Goal: Transaction & Acquisition: Purchase product/service

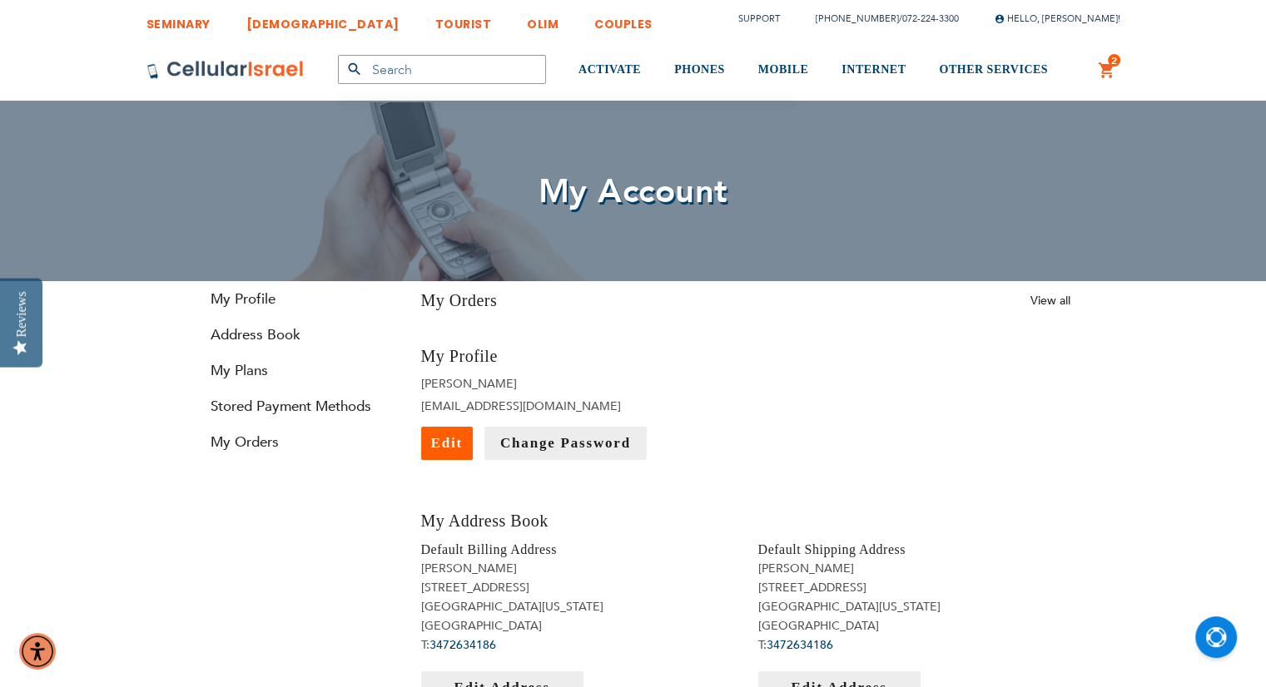
click at [1115, 60] on span "2" at bounding box center [1114, 60] width 6 height 13
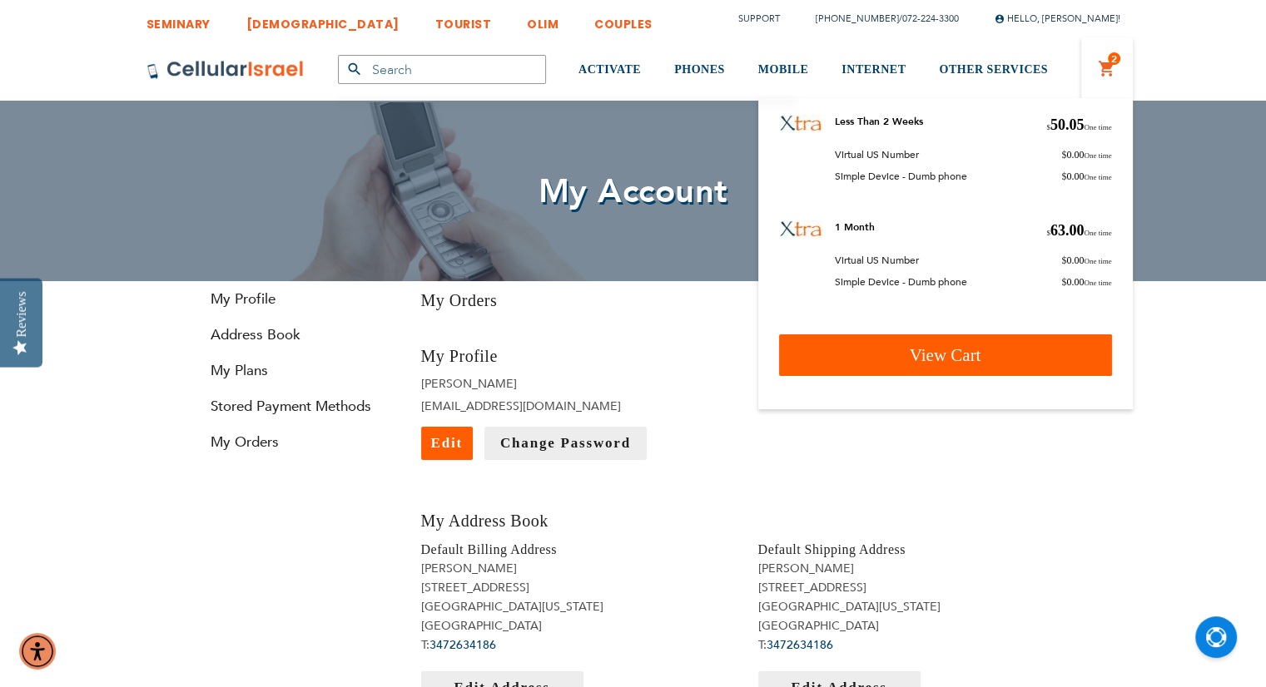
click at [956, 352] on span "View Cart" at bounding box center [946, 355] width 72 height 20
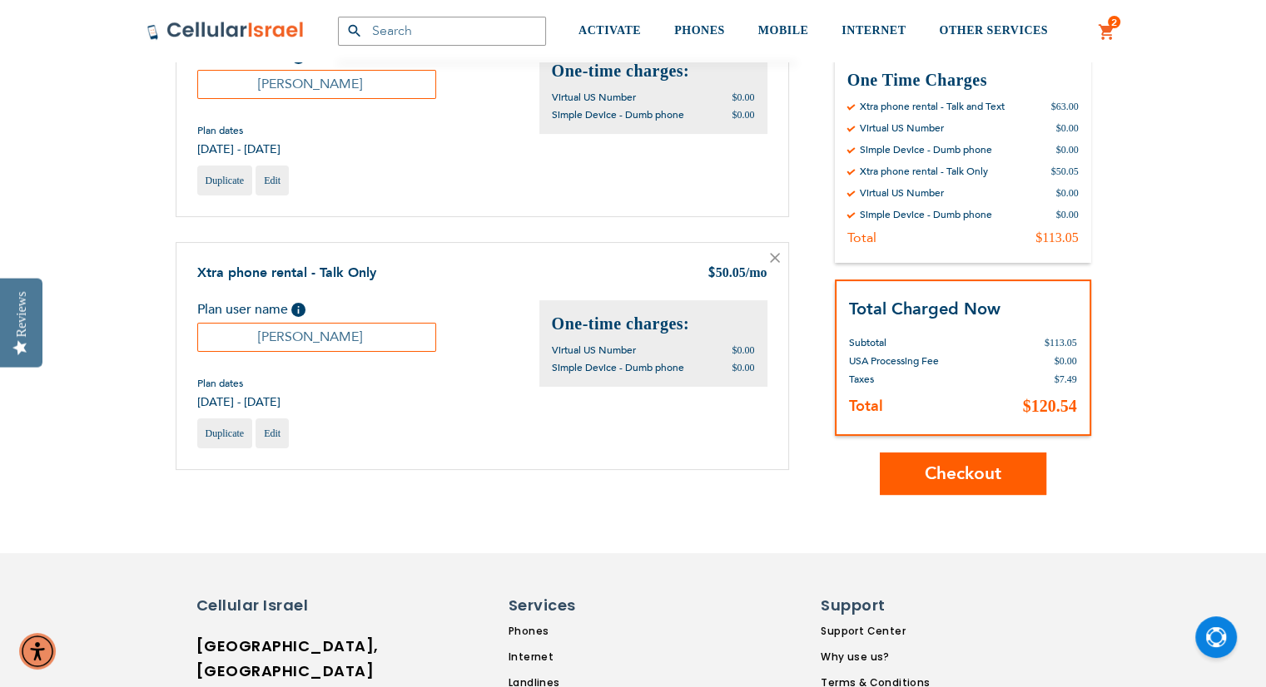
scroll to position [259, 0]
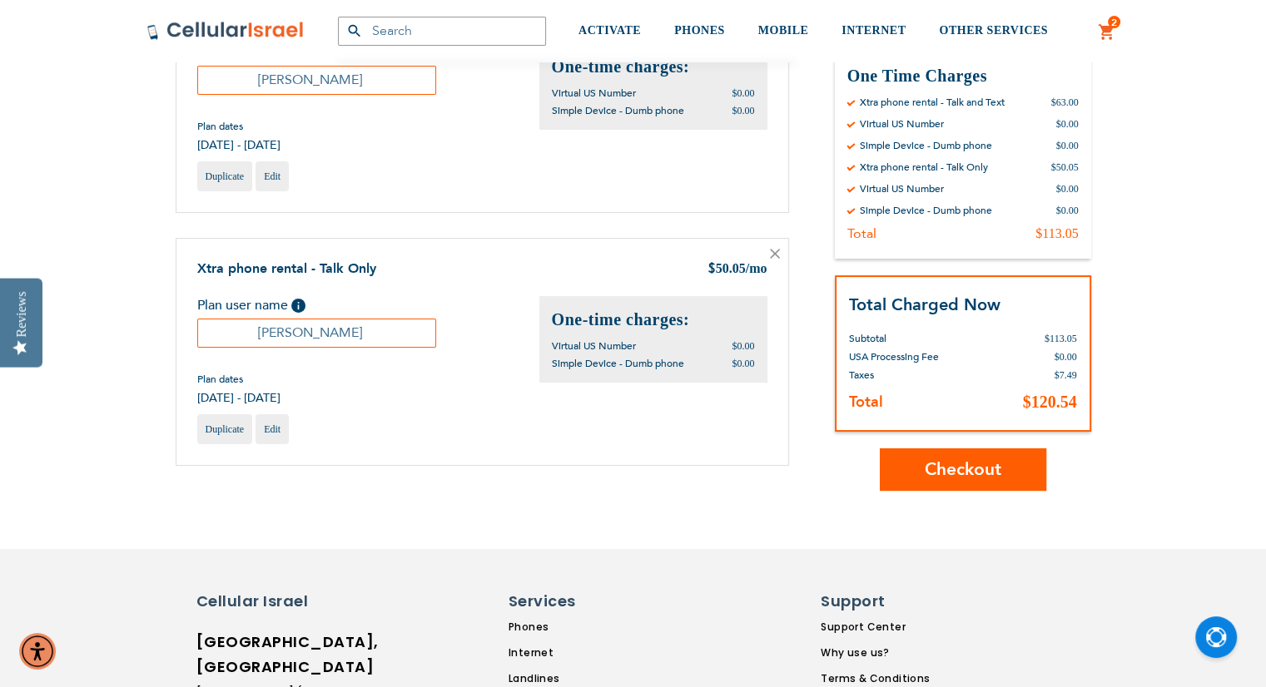
click at [999, 465] on span "Checkout" at bounding box center [963, 470] width 77 height 24
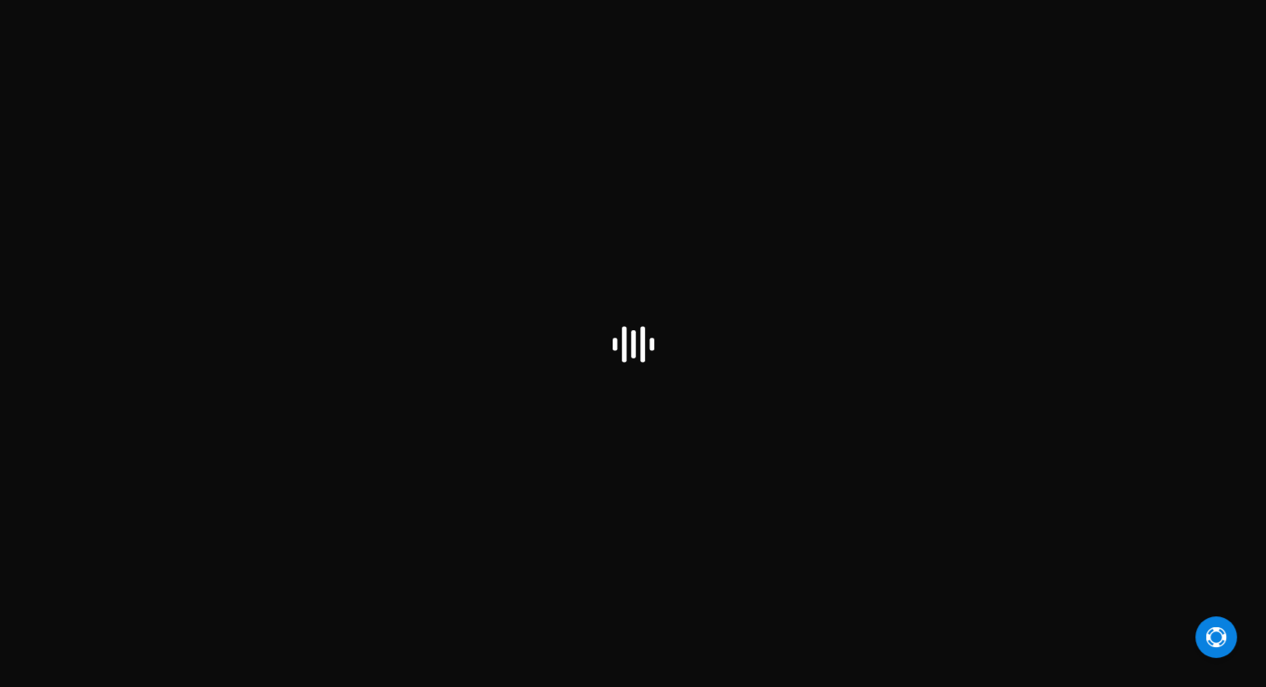
checkbox input "false"
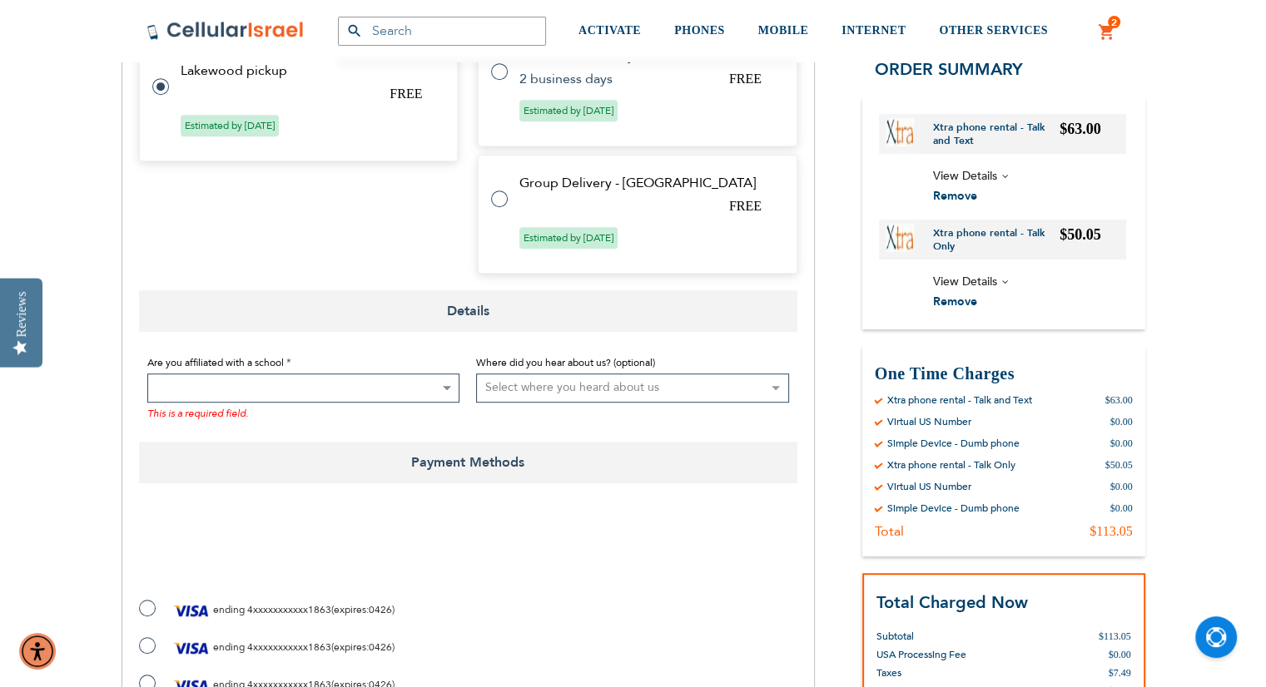
scroll to position [881, 0]
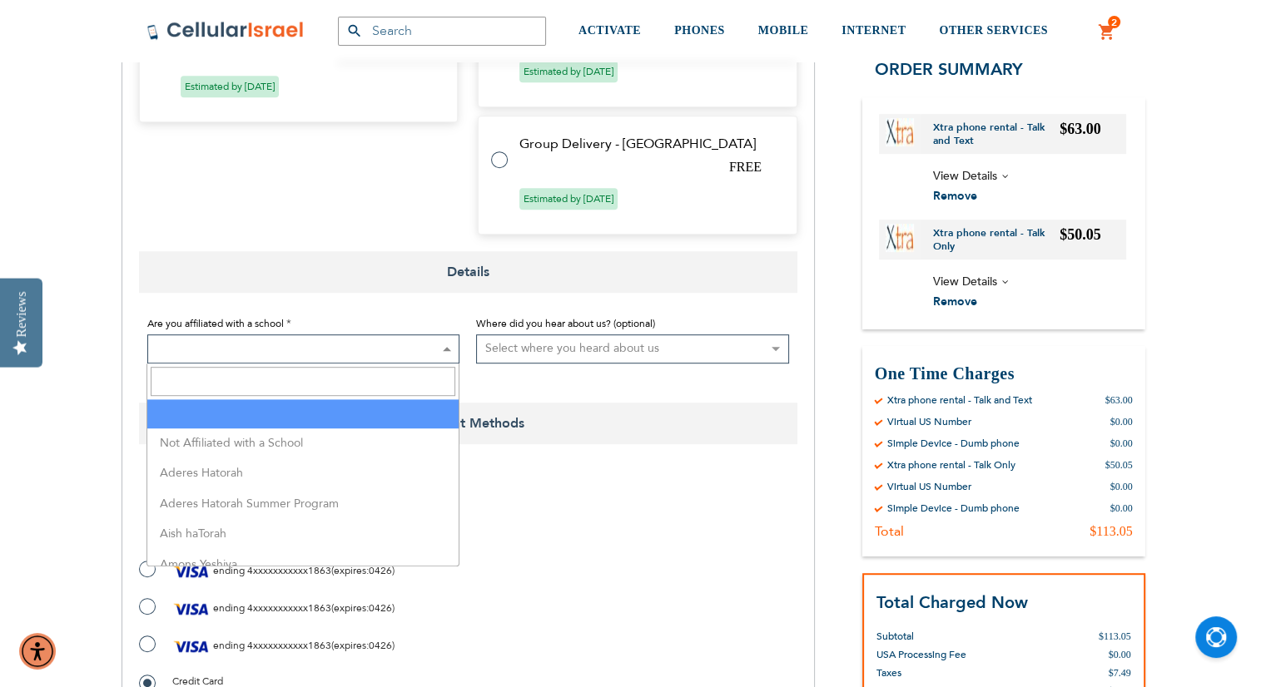
click at [353, 346] on span at bounding box center [303, 349] width 313 height 29
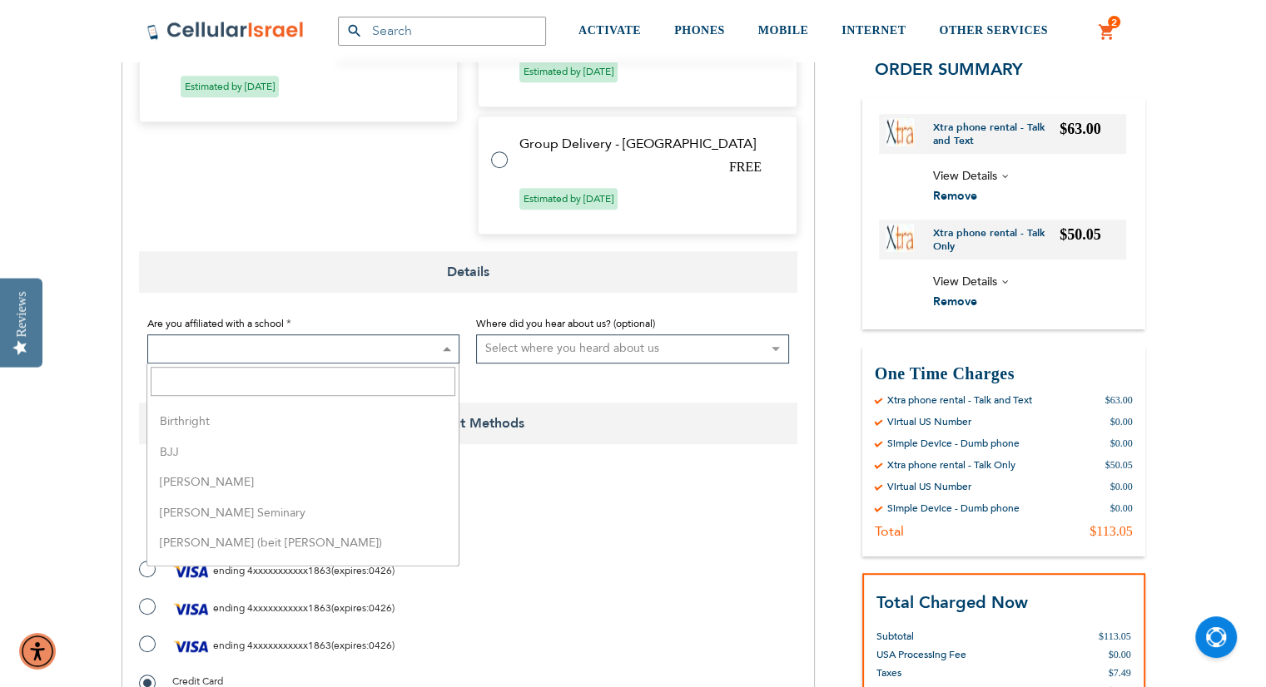
scroll to position [0, 0]
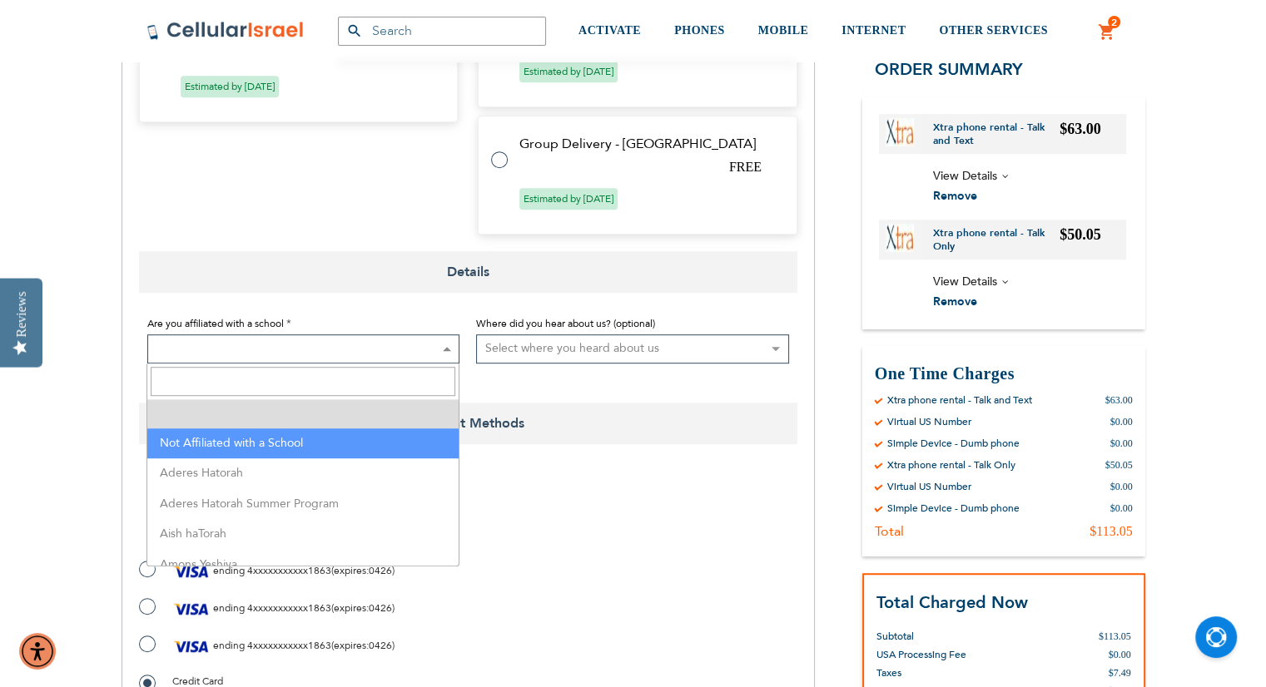
select select "199"
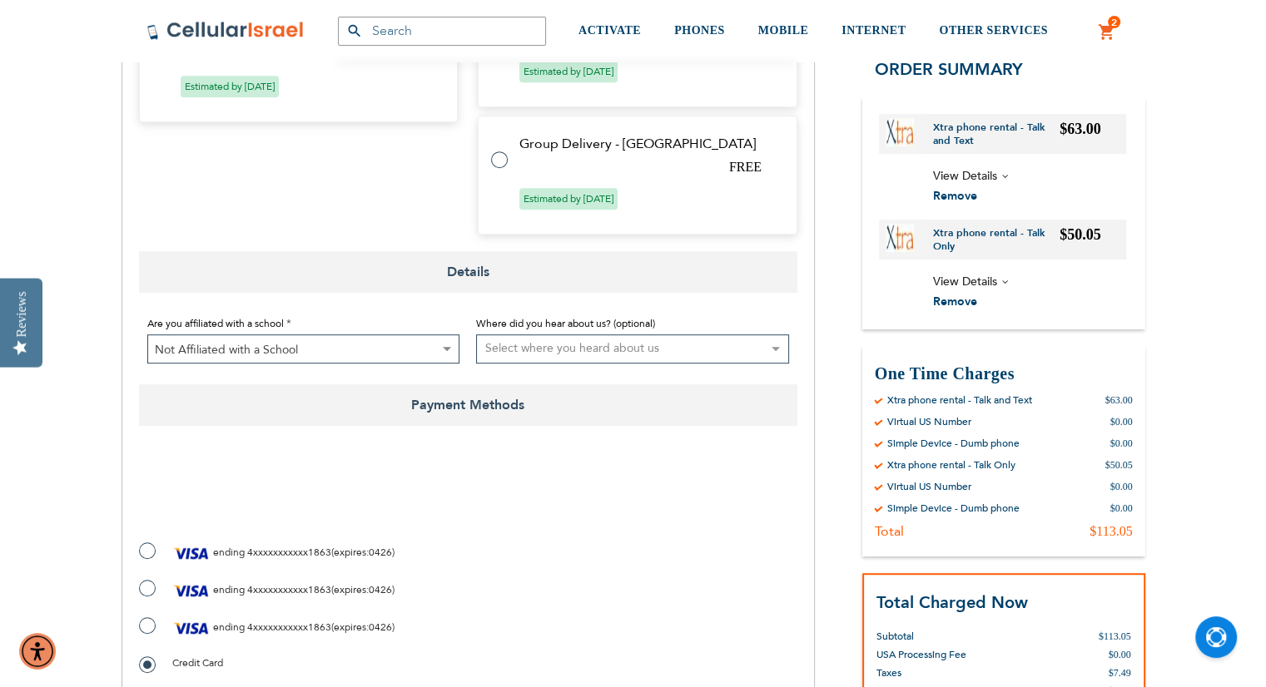
click at [563, 352] on select "Select where you heard about us Existing Customer Friend Other School/Group BP …" at bounding box center [632, 349] width 313 height 29
select select "1"
click at [476, 335] on select "Select where you heard about us Existing Customer Friend Other School/Group BP …" at bounding box center [632, 349] width 313 height 29
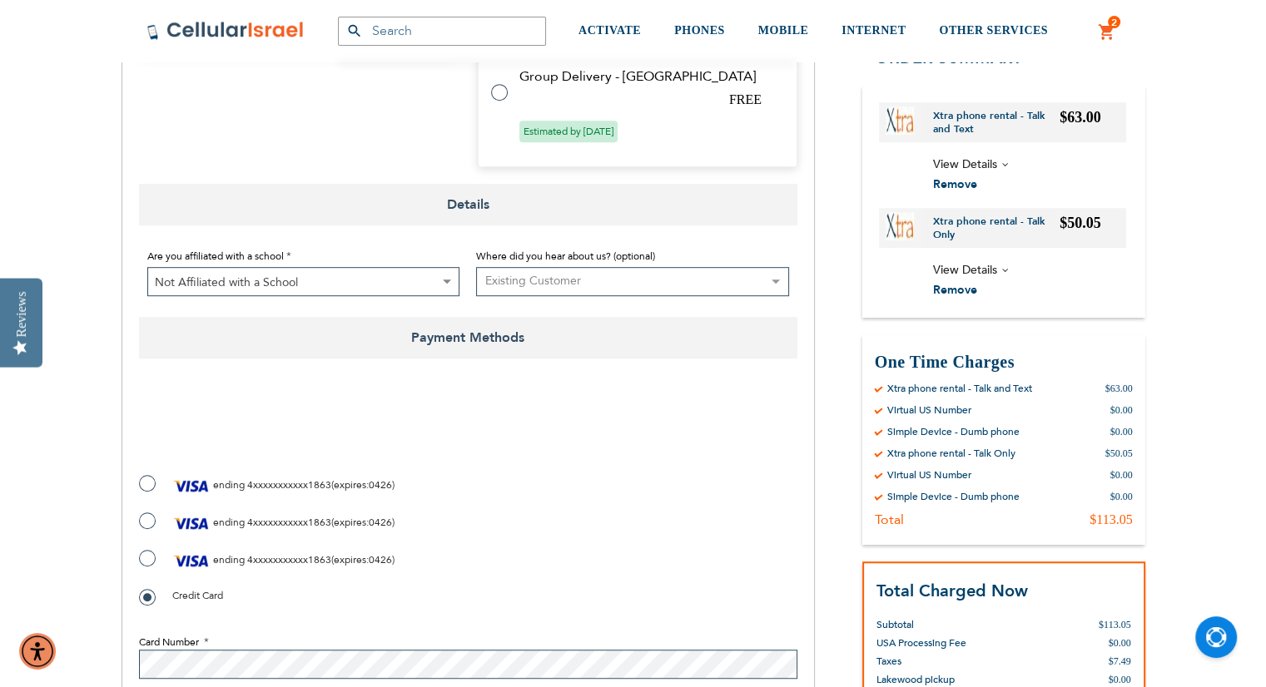
scroll to position [975, 0]
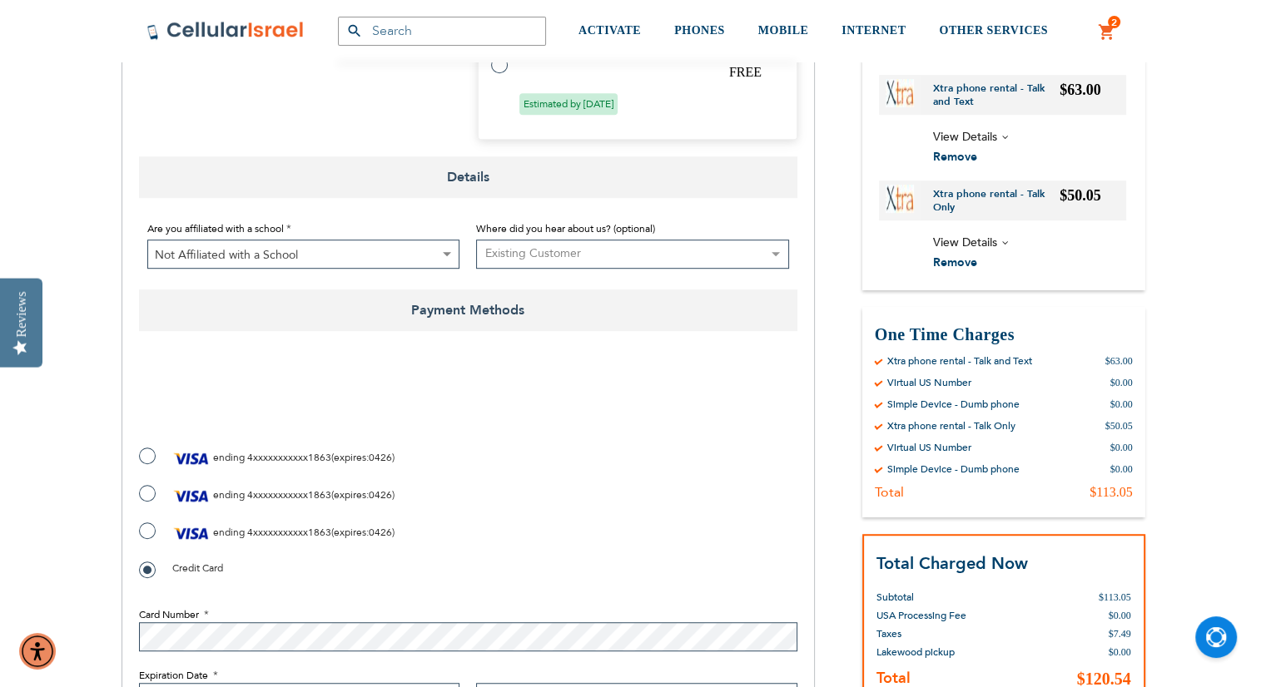
click at [152, 454] on label "ending 4xxxxxxxxxxx1863 ( expires : 0426 )" at bounding box center [267, 458] width 256 height 25
radio input "true"
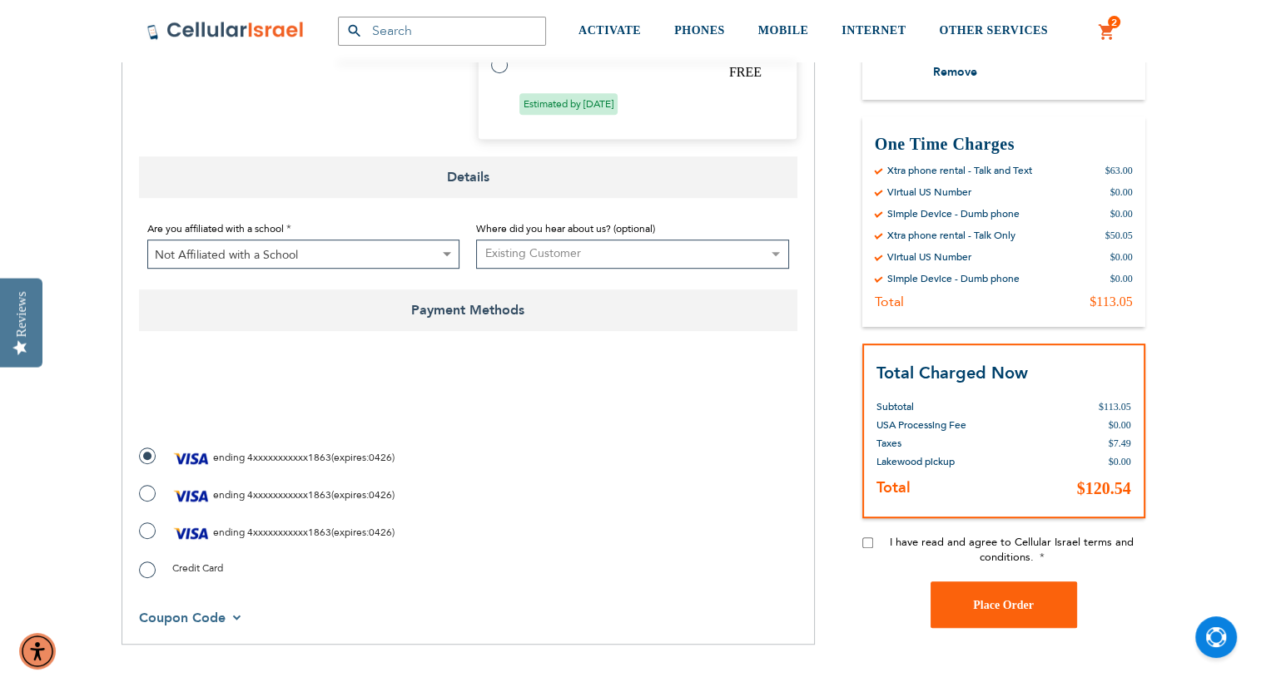
scroll to position [1086, 0]
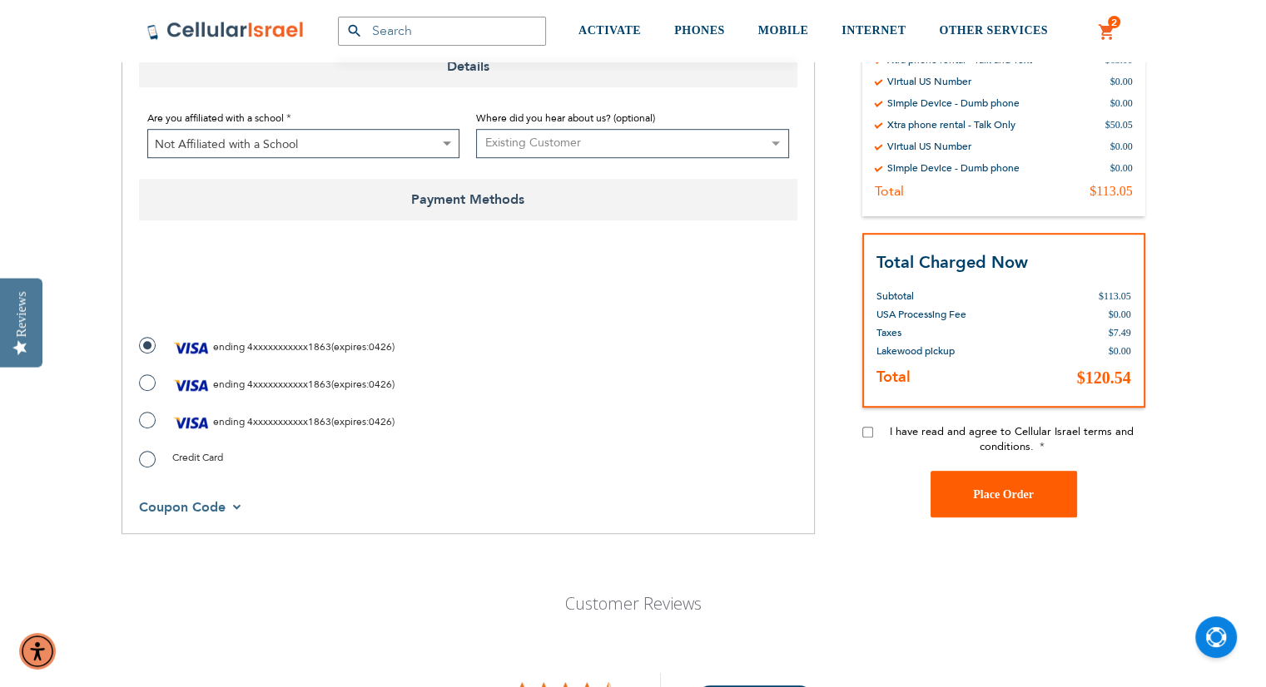
click at [990, 497] on span "Place Order" at bounding box center [1003, 495] width 61 height 12
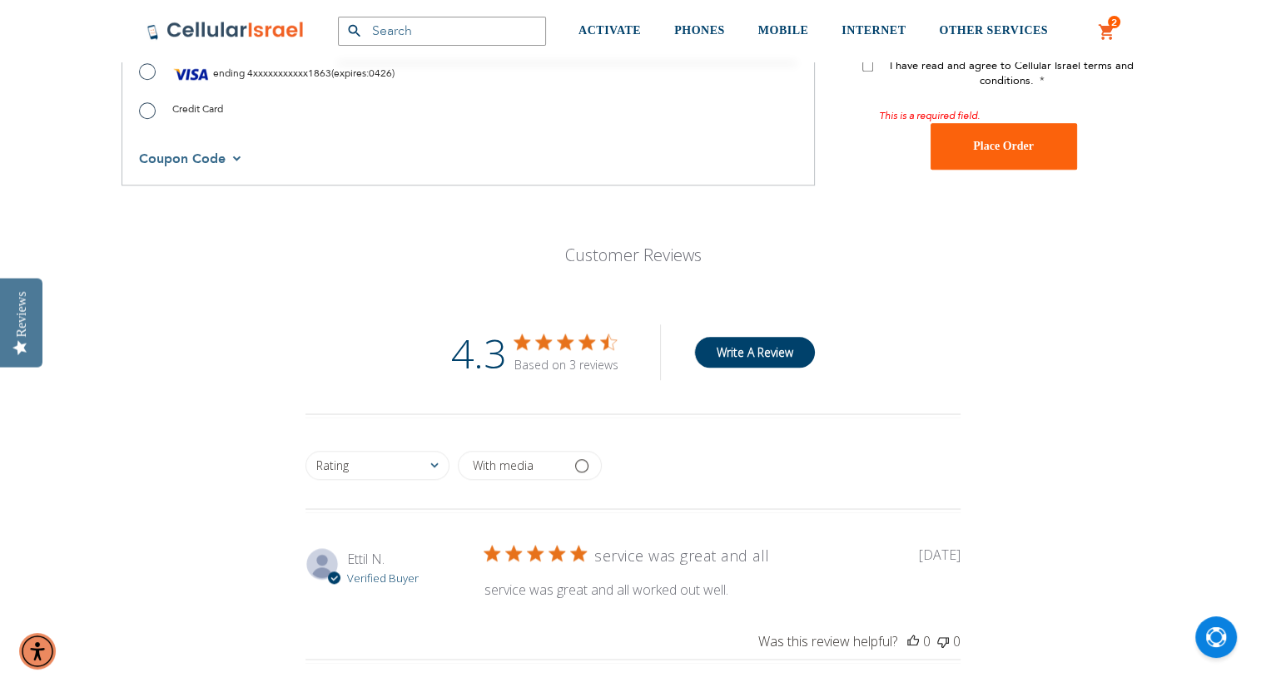
scroll to position [1169, 0]
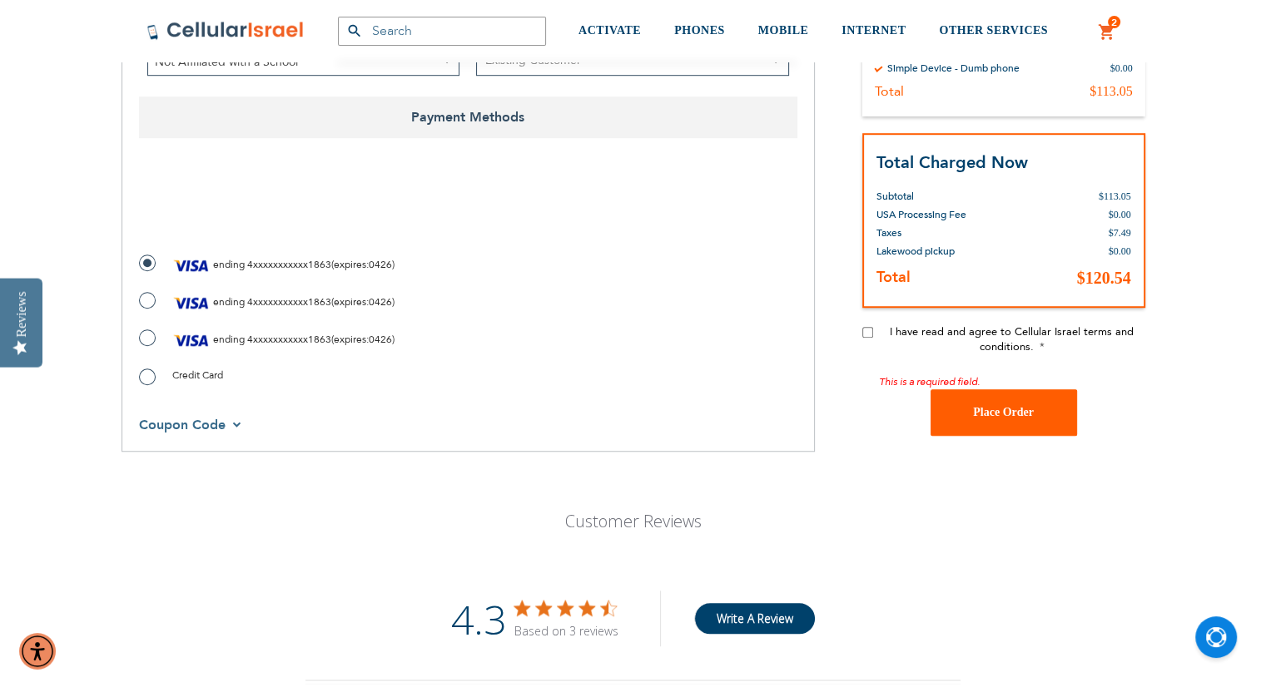
click at [990, 421] on button "Place Order" at bounding box center [1004, 412] width 146 height 47
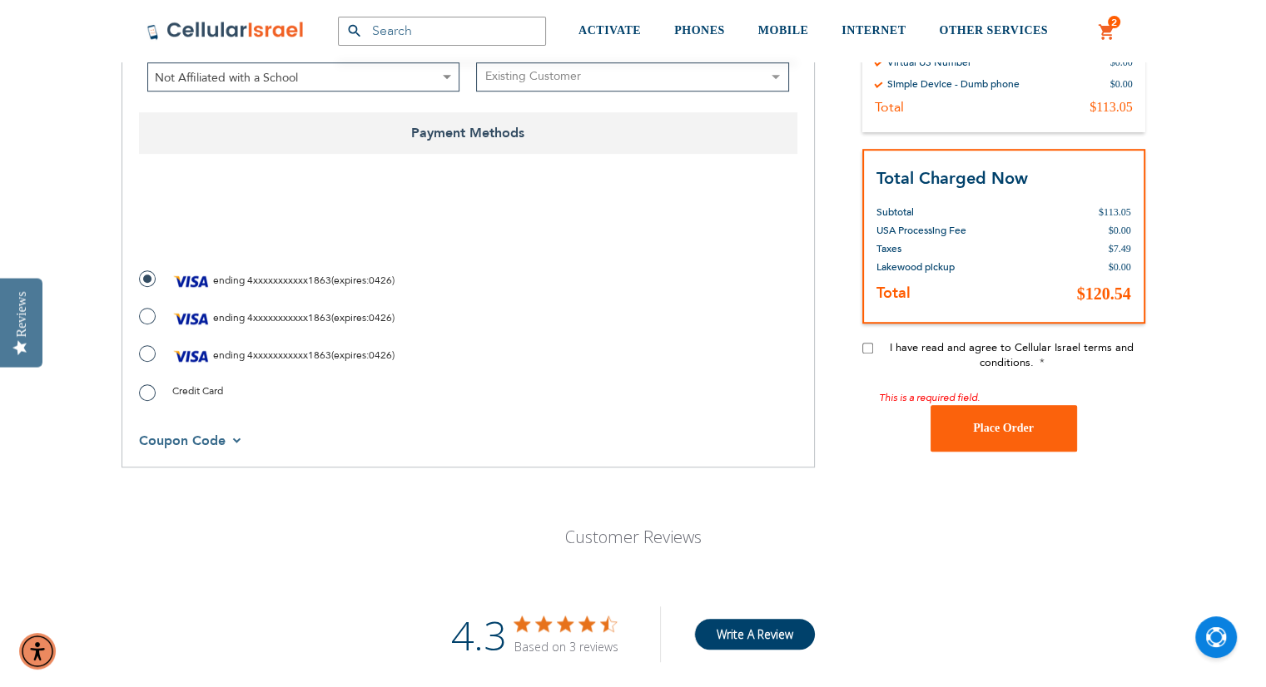
scroll to position [1133, 0]
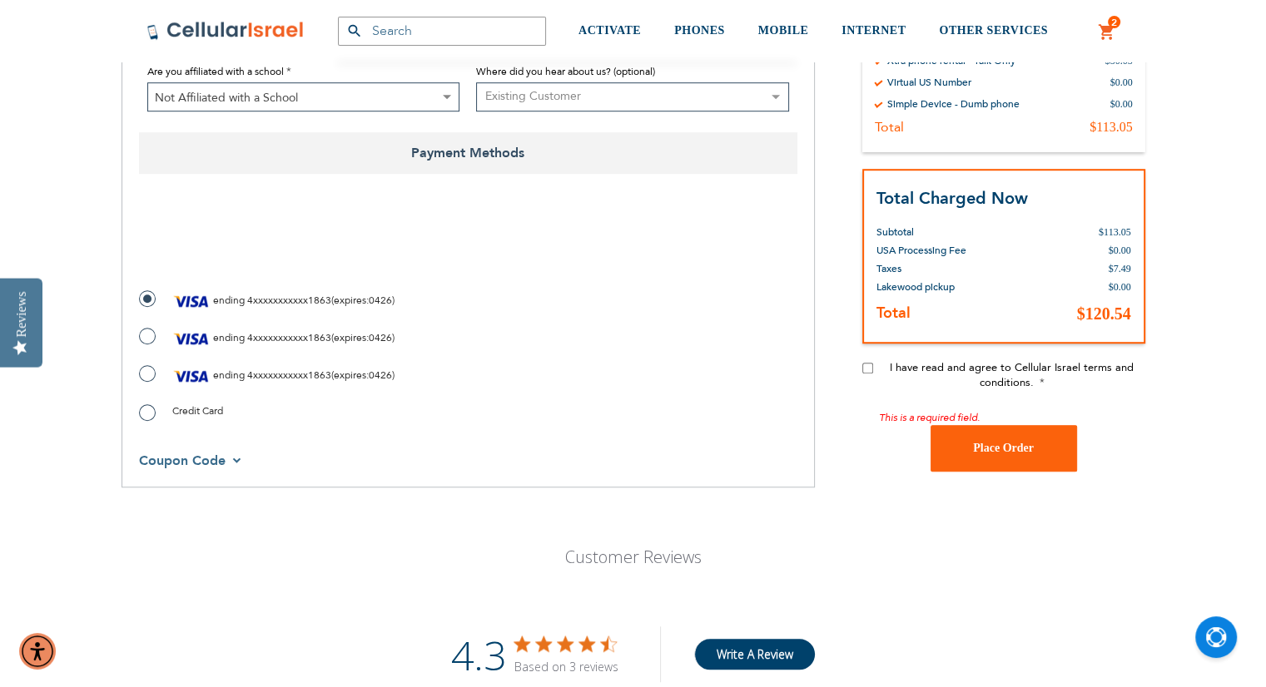
click at [868, 369] on input "I have read and agree to Cellular Israel terms and conditions." at bounding box center [867, 368] width 11 height 11
checkbox input "true"
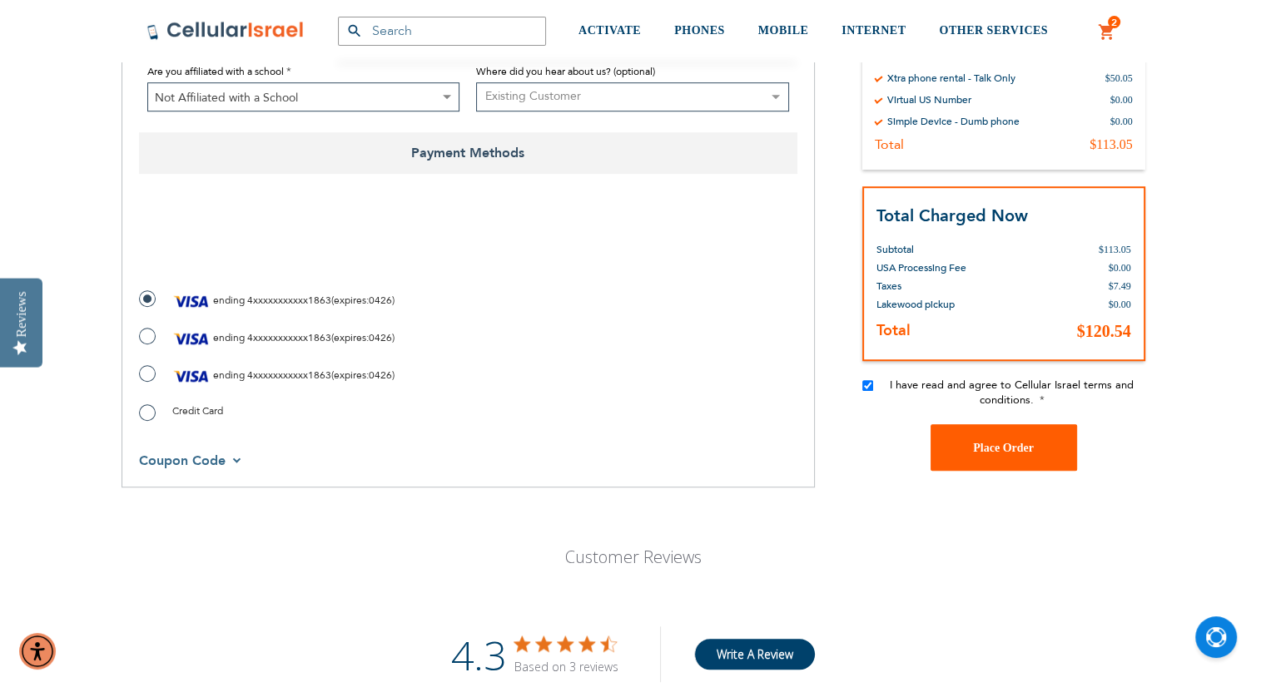
click at [984, 451] on span "Place Order" at bounding box center [1003, 448] width 61 height 12
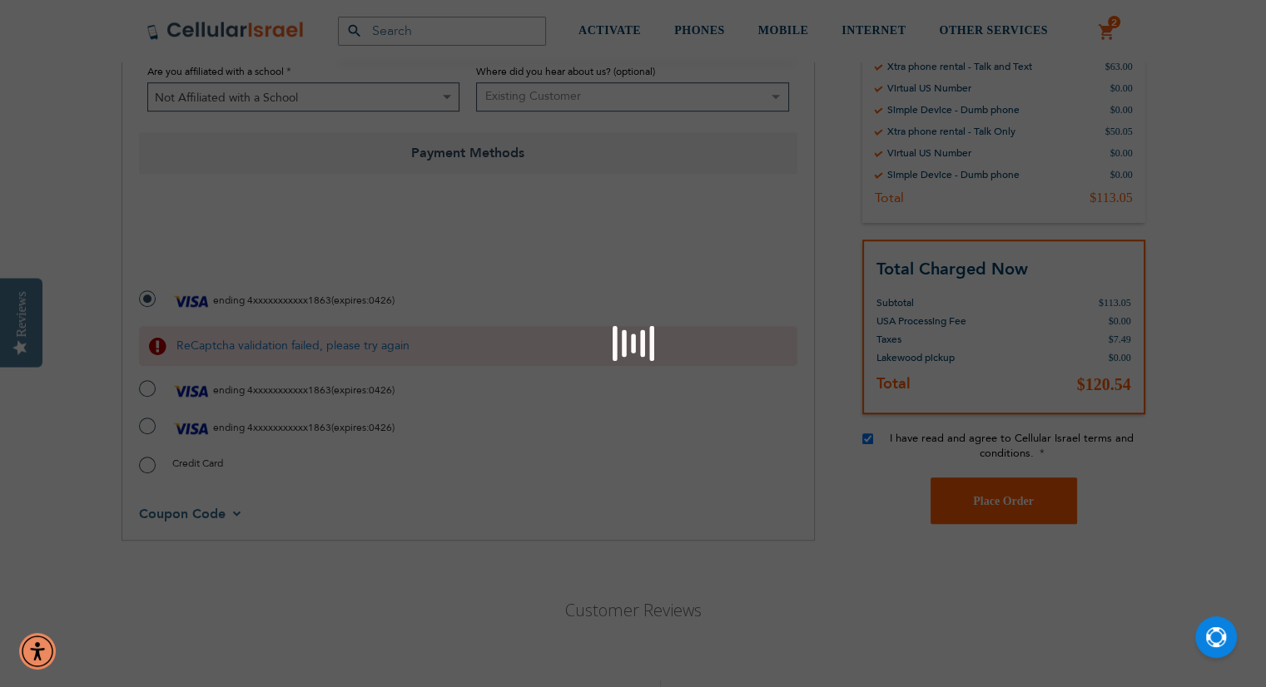
scroll to position [1114, 0]
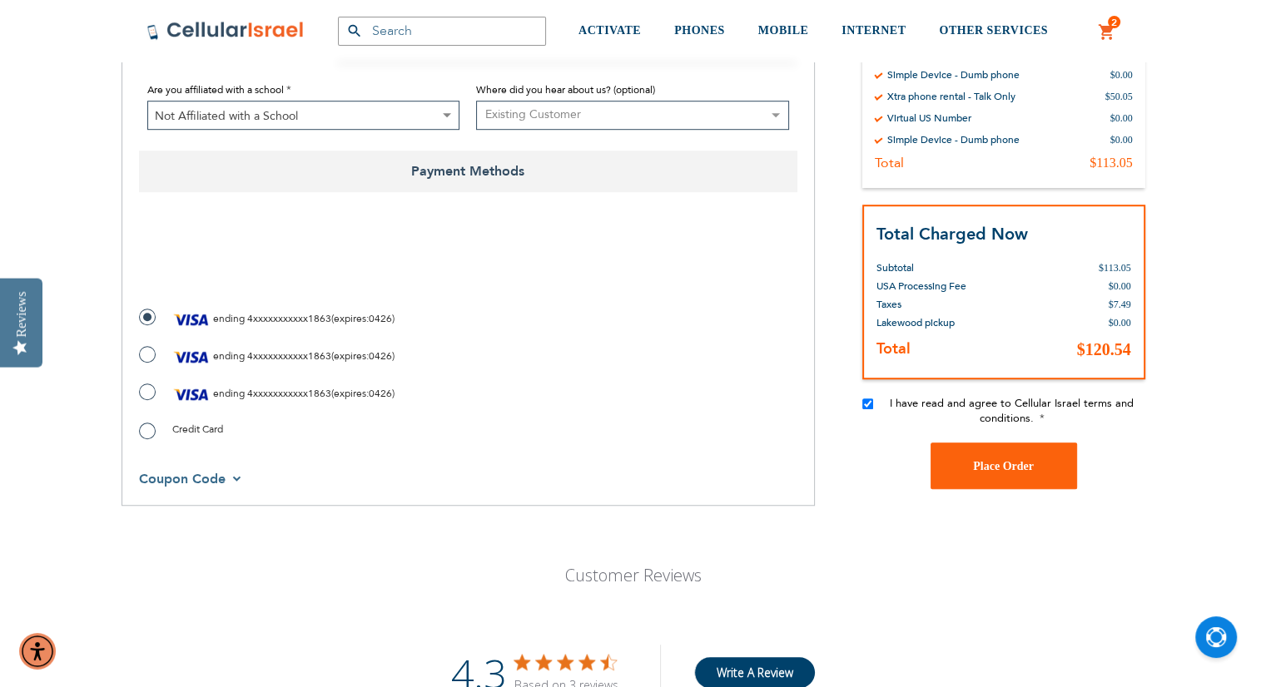
click at [143, 394] on label "ending 4xxxxxxxxxxx1863 ( expires : 0426 )" at bounding box center [267, 394] width 256 height 25
radio input "true"
click at [977, 458] on button "Place Order" at bounding box center [1004, 466] width 146 height 47
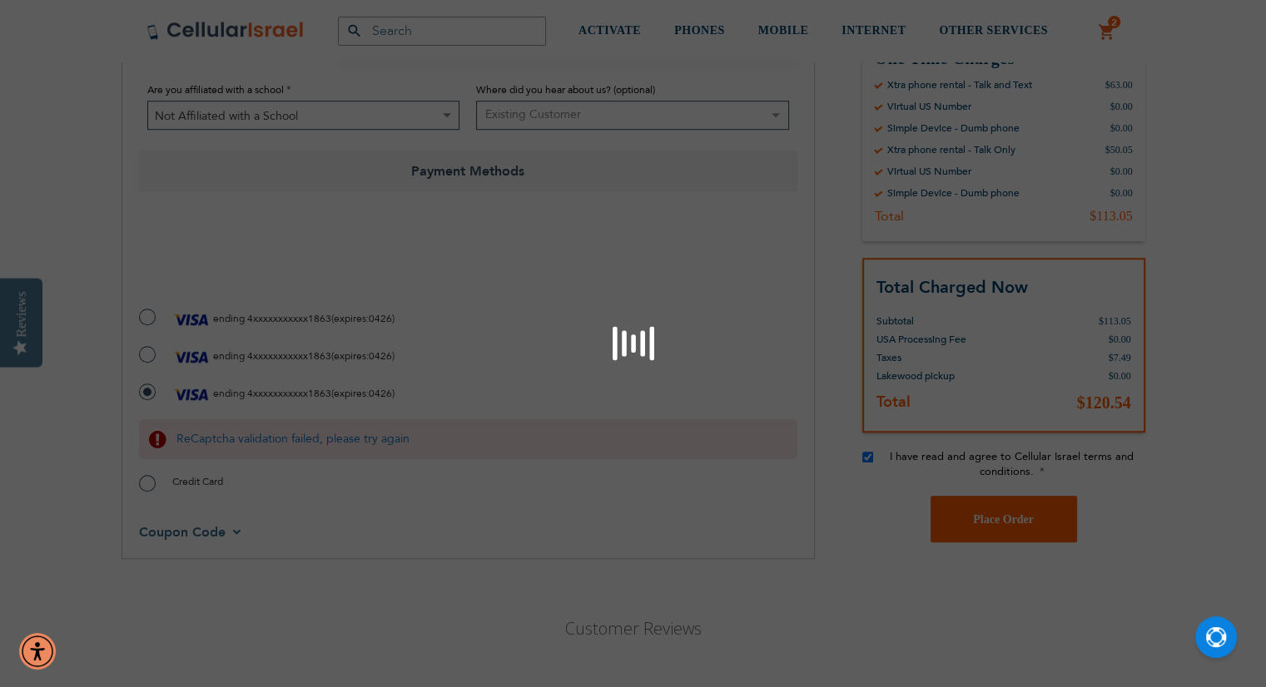
scroll to position [1189, 0]
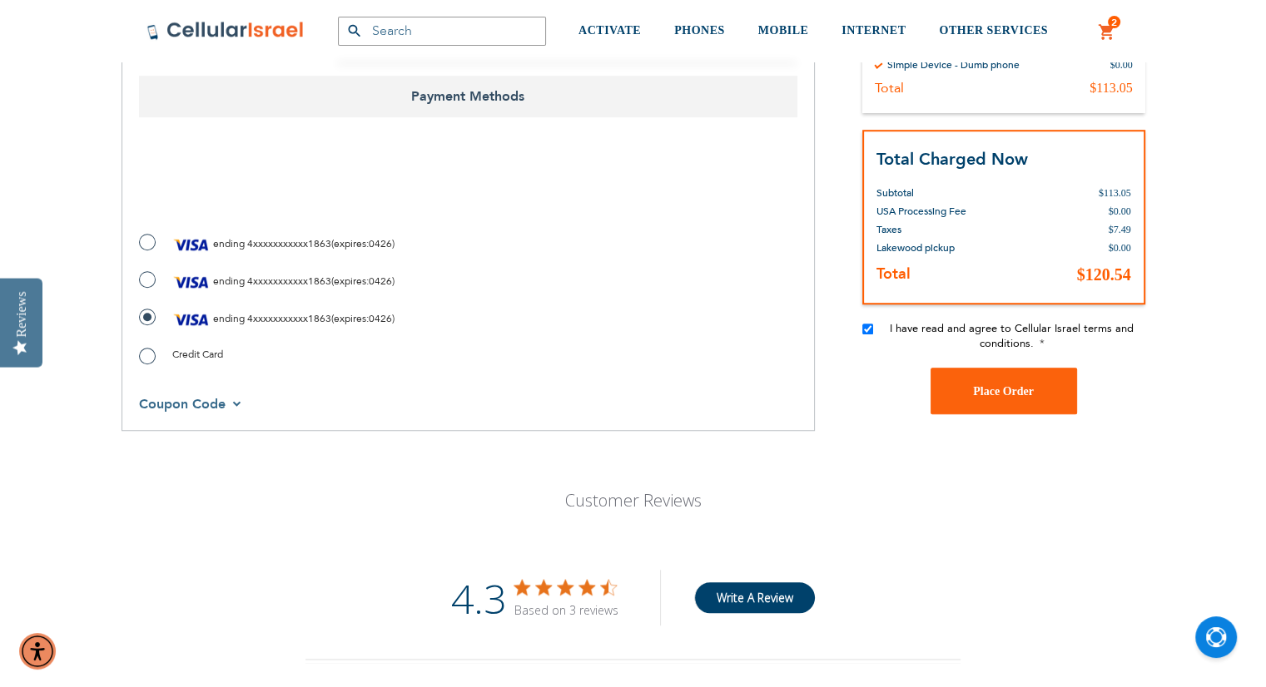
click at [145, 282] on label "ending 4xxxxxxxxxxx1863 ( expires : 0426 )" at bounding box center [267, 282] width 256 height 25
radio input "true"
checkbox input "true"
click at [975, 402] on button "Place Order" at bounding box center [1004, 391] width 146 height 47
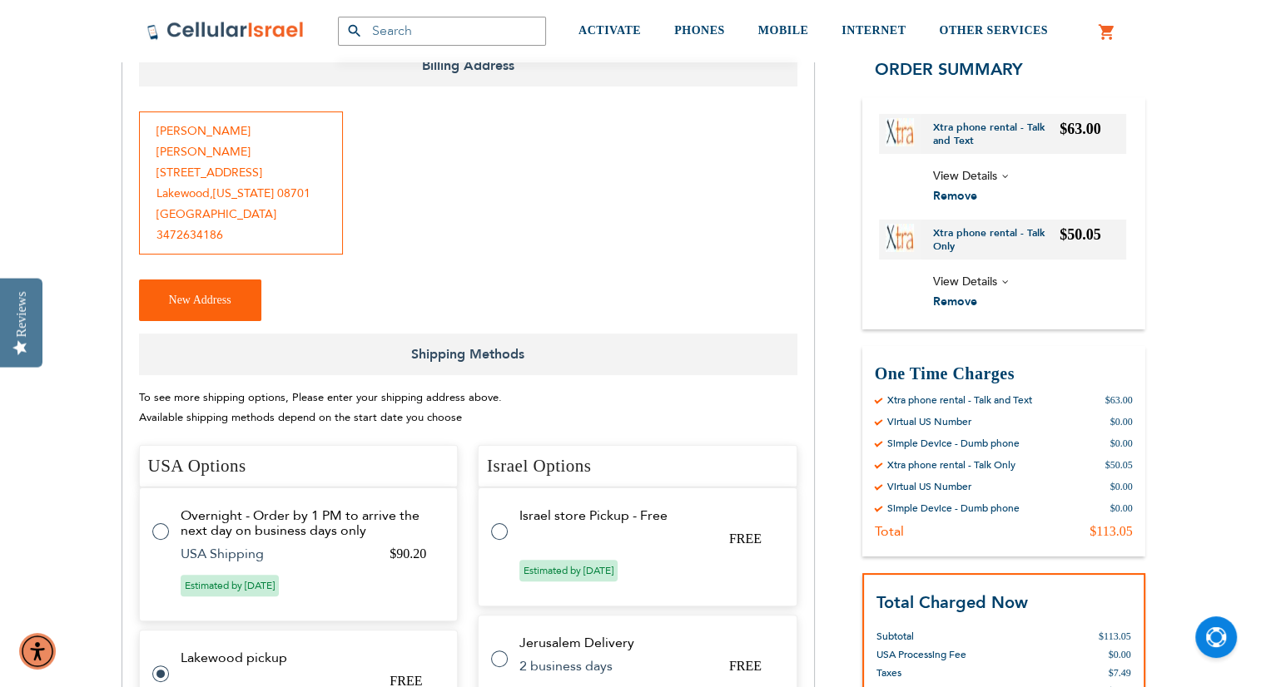
scroll to position [0, 0]
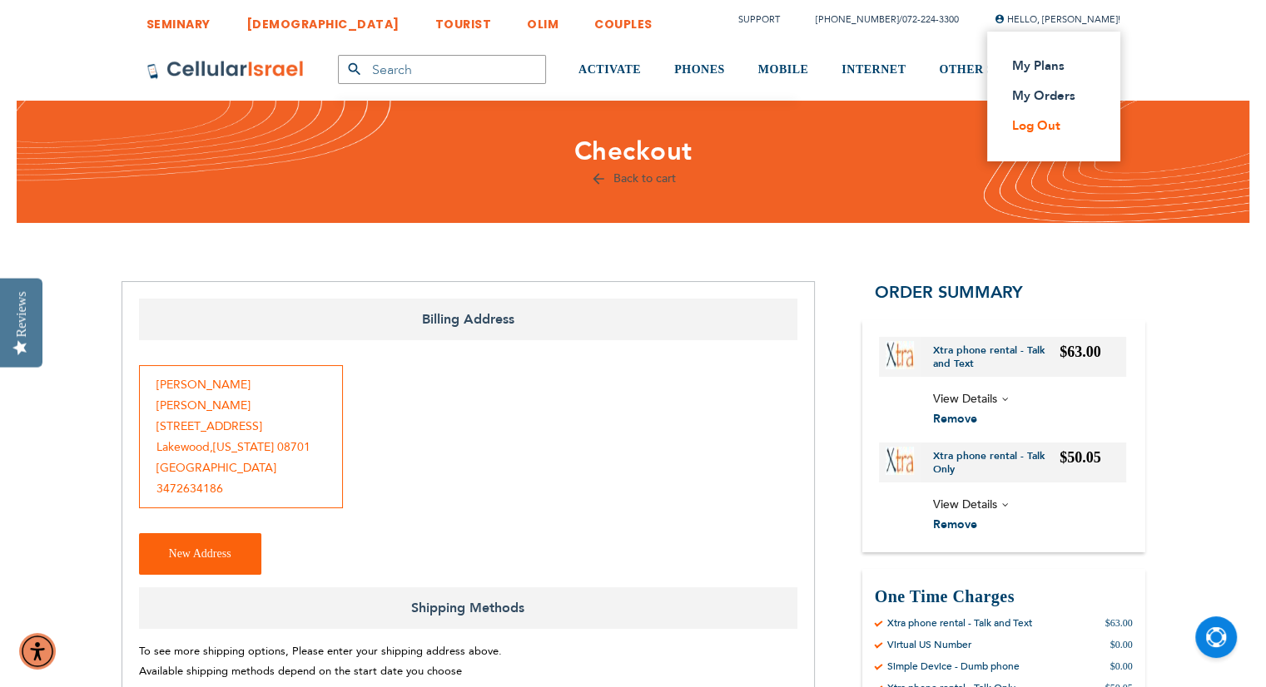
click at [1030, 125] on link "Log Out" at bounding box center [1048, 125] width 73 height 17
